Goal: Task Accomplishment & Management: Manage account settings

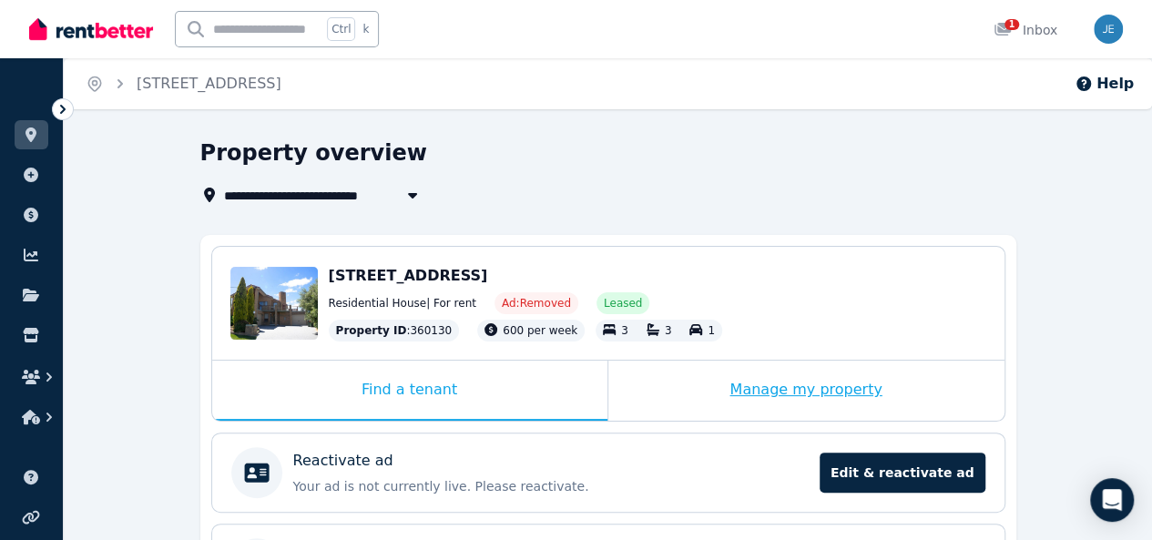
click at [790, 388] on div "Manage my property" at bounding box center [806, 391] width 396 height 60
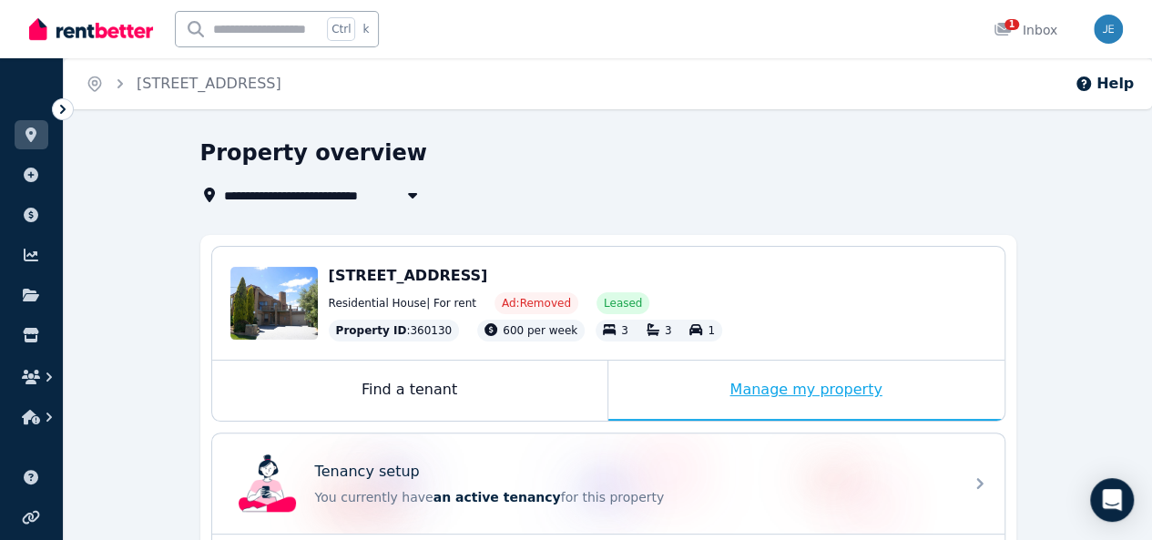
click at [797, 391] on div "Manage my property" at bounding box center [806, 391] width 396 height 60
click at [787, 394] on div "Manage my property" at bounding box center [806, 391] width 396 height 60
click at [795, 391] on div "Manage my property" at bounding box center [806, 391] width 396 height 60
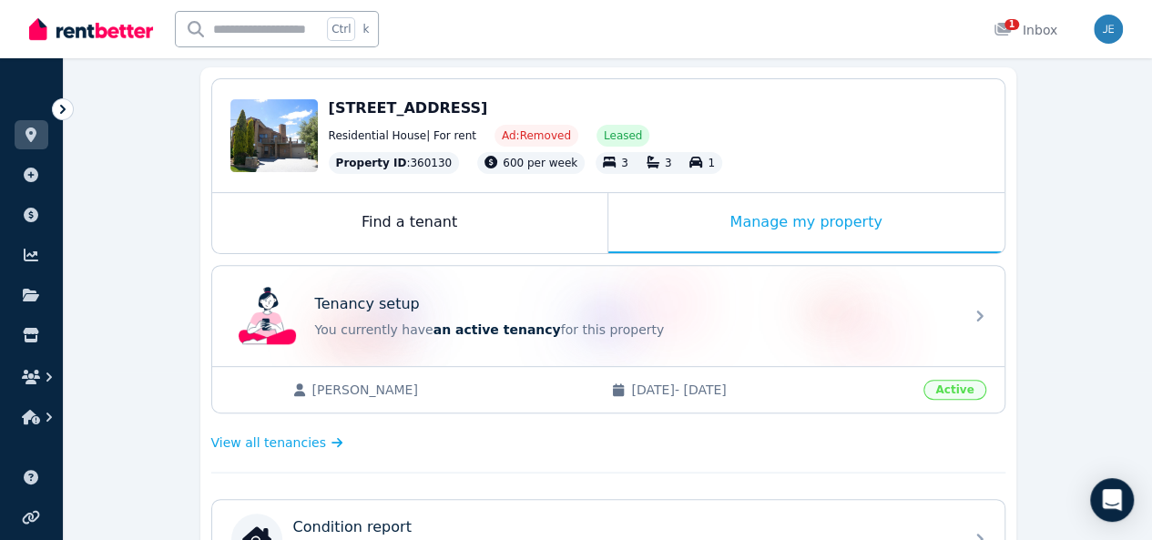
scroll to position [182, 0]
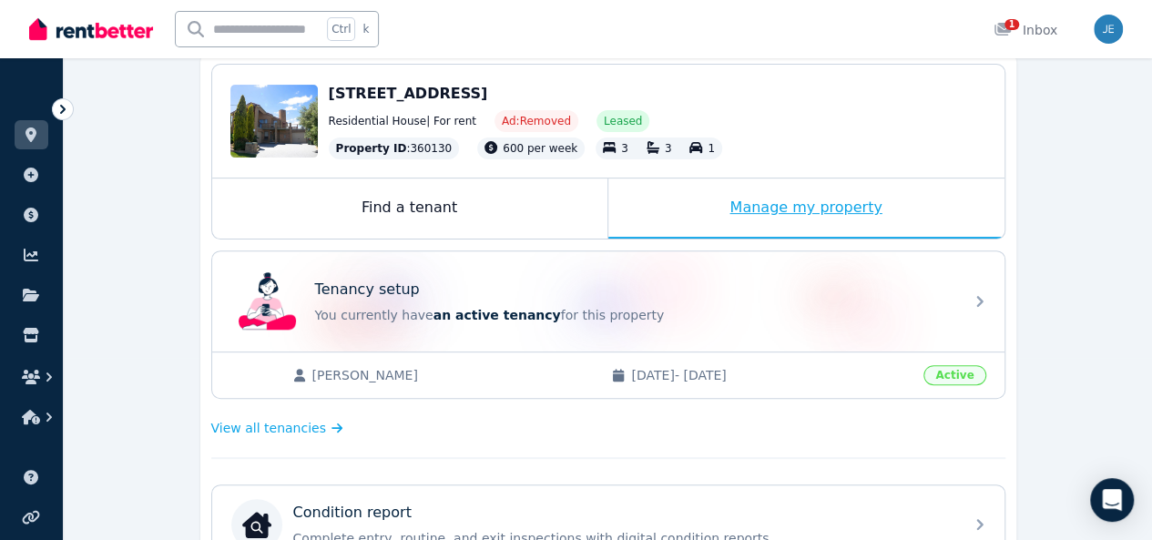
click at [813, 208] on div "Manage my property" at bounding box center [806, 208] width 396 height 60
click at [802, 215] on div "Manage my property" at bounding box center [806, 208] width 396 height 60
click at [803, 208] on div "Manage my property" at bounding box center [806, 208] width 396 height 60
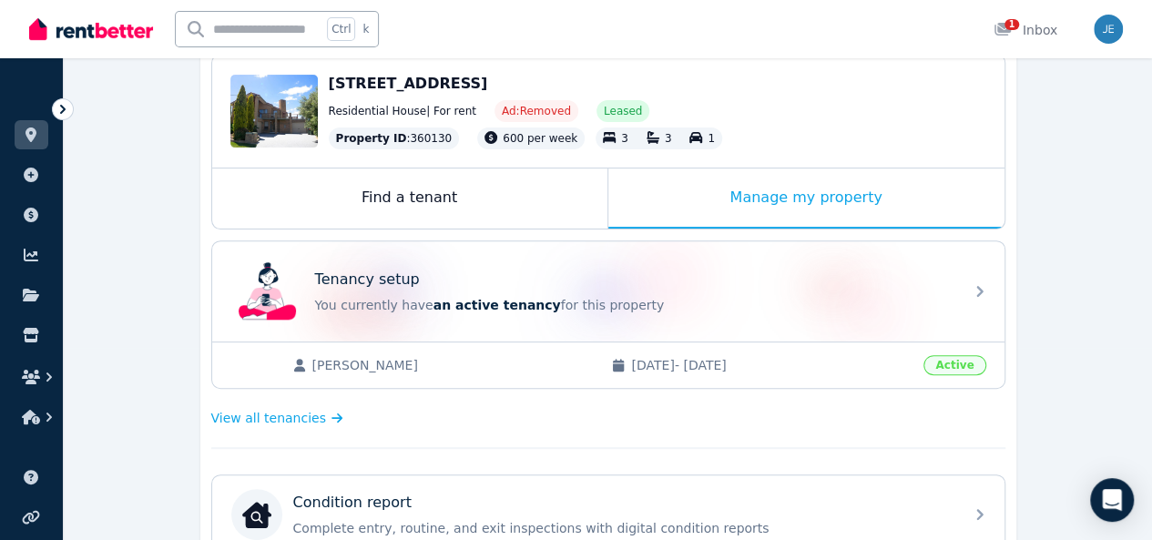
scroll to position [184, 0]
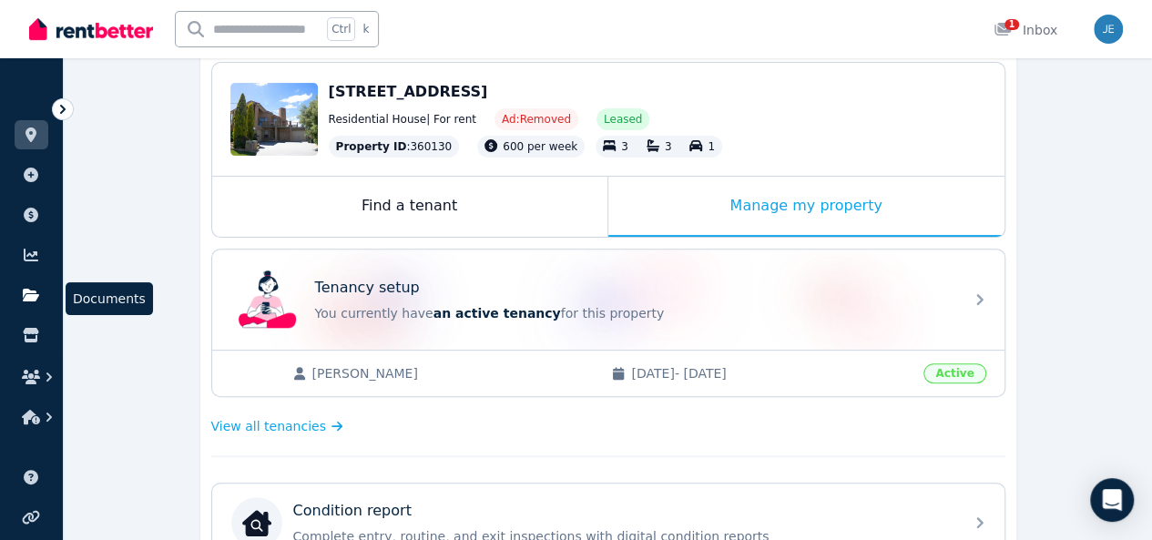
click at [35, 301] on icon at bounding box center [31, 295] width 18 height 15
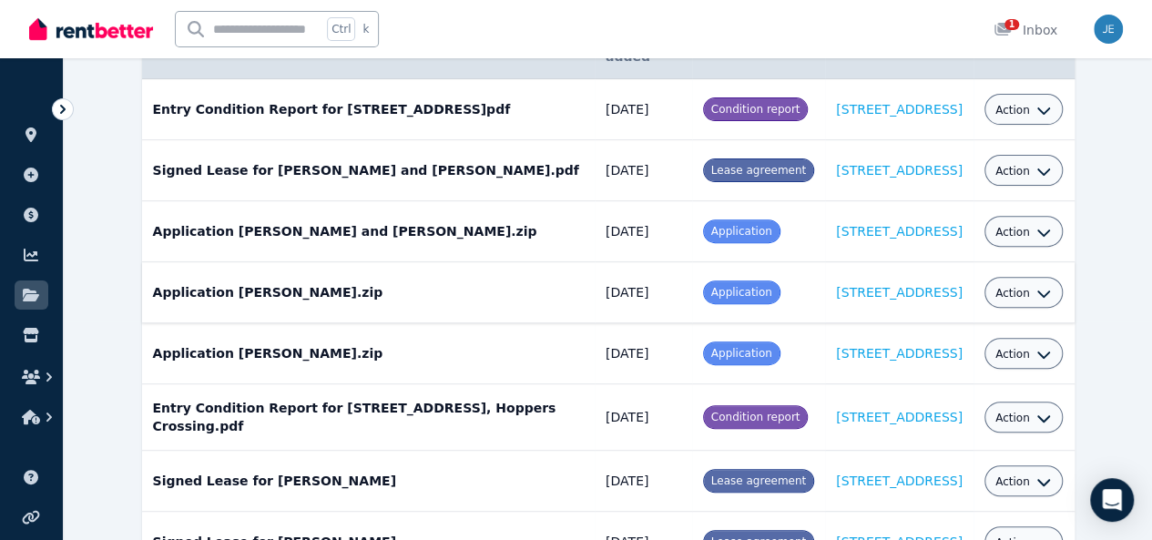
scroll to position [273, 0]
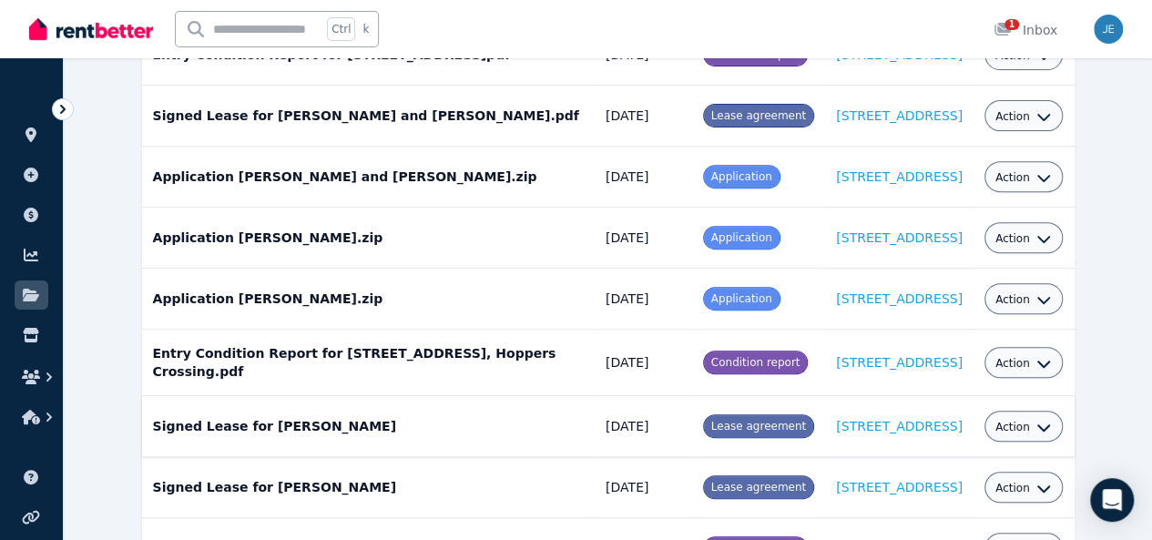
click at [1063, 411] on div "Action" at bounding box center [1023, 426] width 79 height 31
click at [1051, 420] on icon "button" at bounding box center [1043, 427] width 15 height 15
click at [1007, 517] on link "Download" at bounding box center [967, 533] width 175 height 33
